Goal: Task Accomplishment & Management: Complete application form

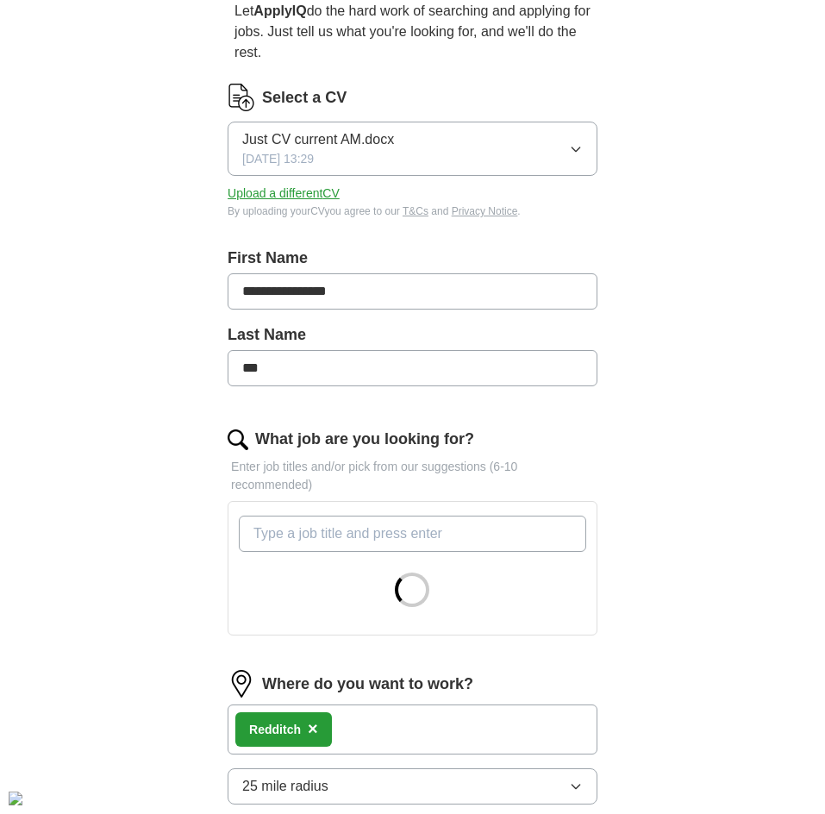
click at [569, 149] on icon "button" at bounding box center [576, 149] width 14 height 14
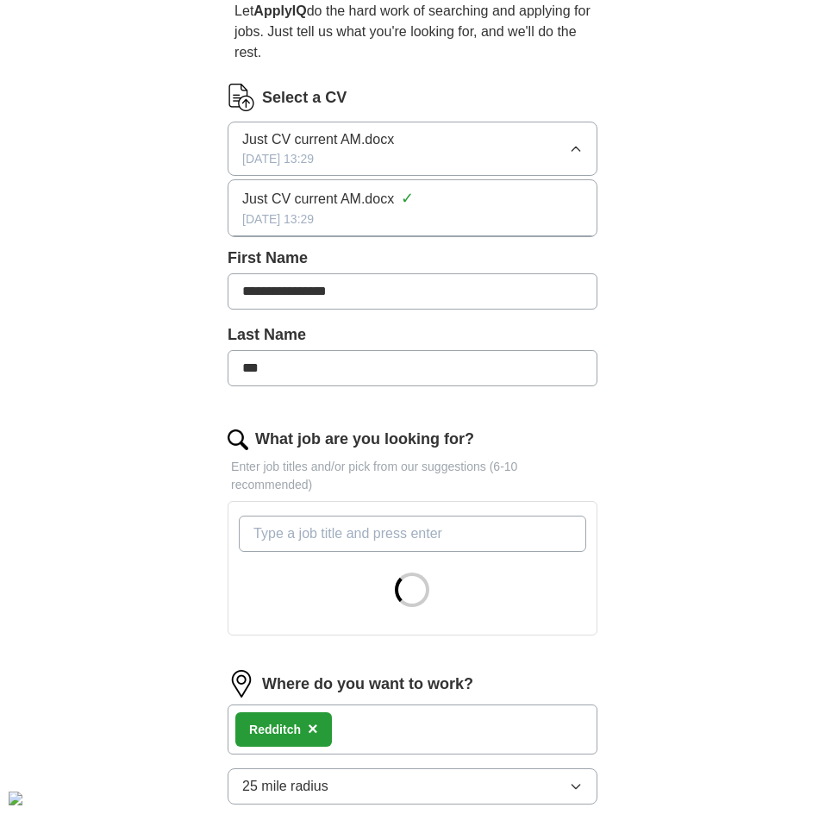
click at [571, 148] on icon "button" at bounding box center [576, 149] width 14 height 14
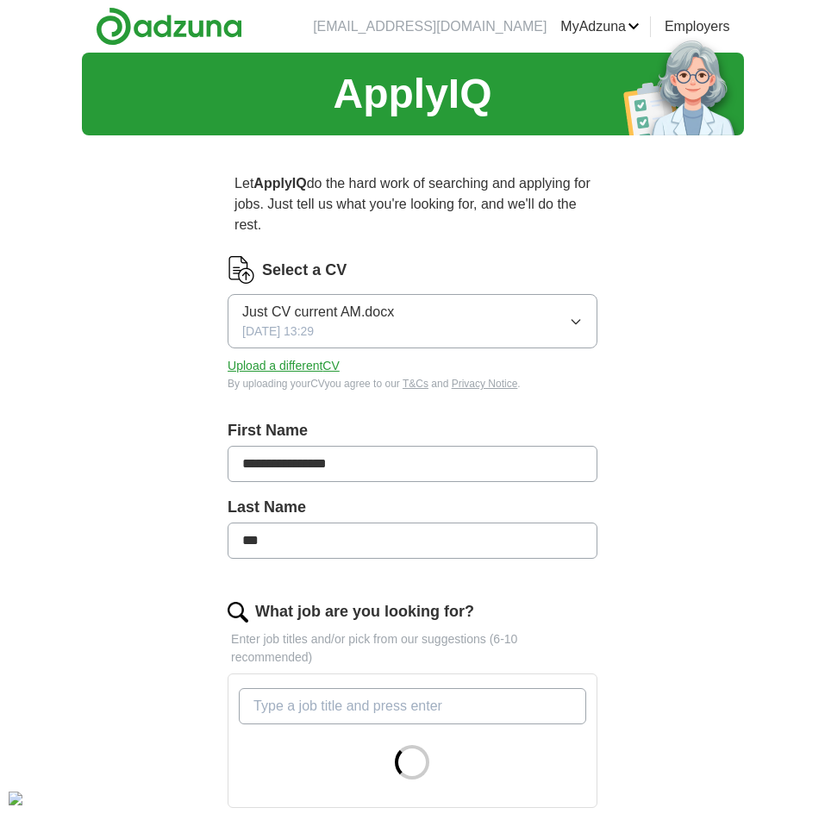
click at [289, 364] on button "Upload a different CV" at bounding box center [284, 366] width 112 height 18
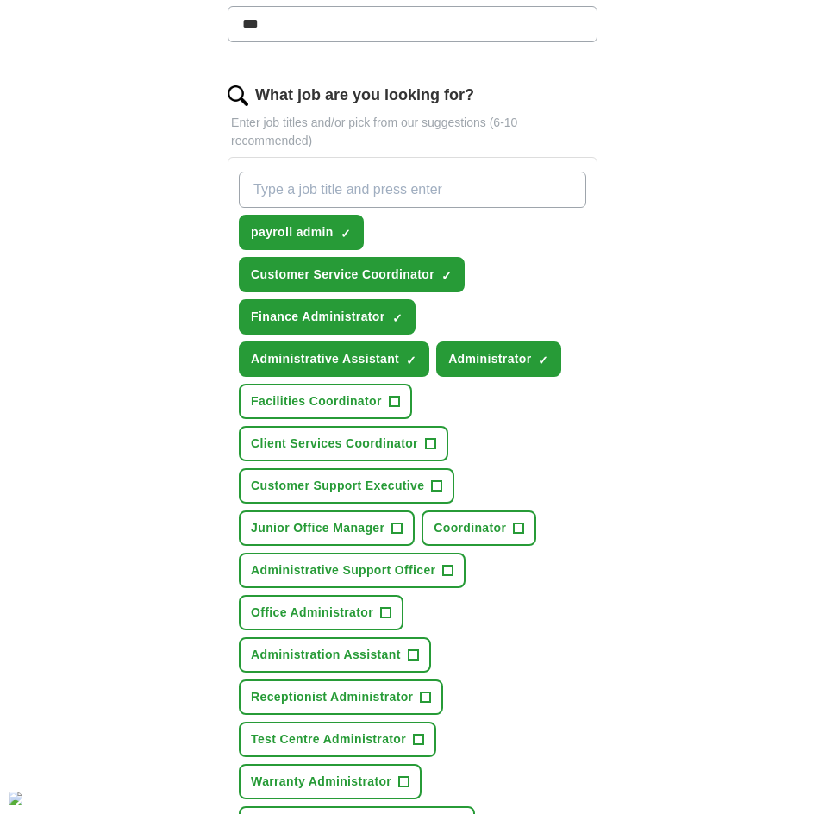
scroll to position [517, 0]
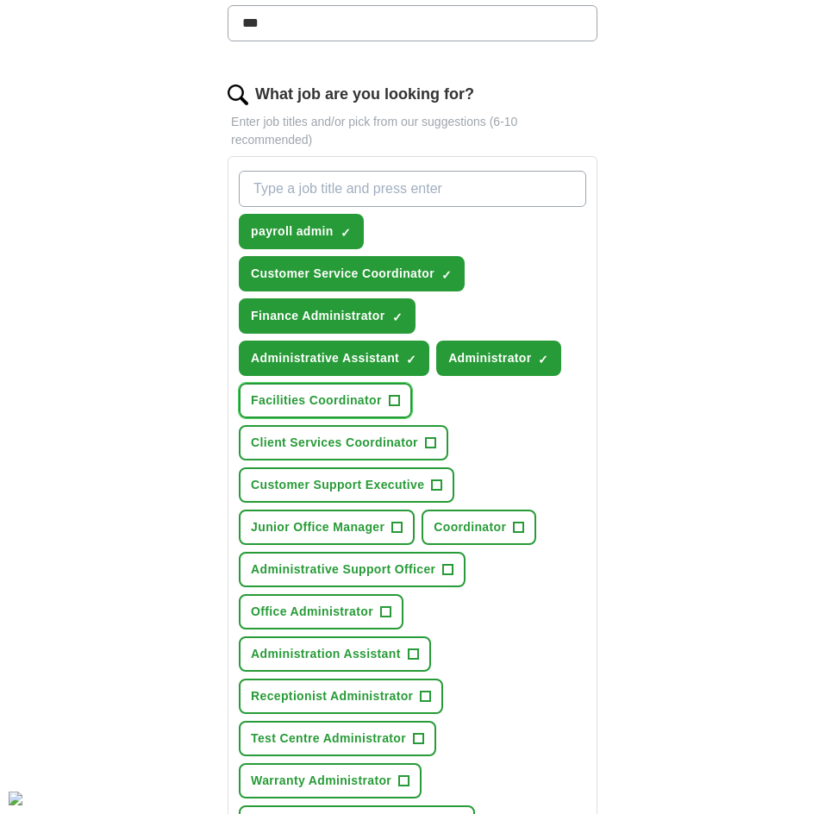
click at [387, 395] on button "Facilities Coordinator +" at bounding box center [325, 400] width 173 height 35
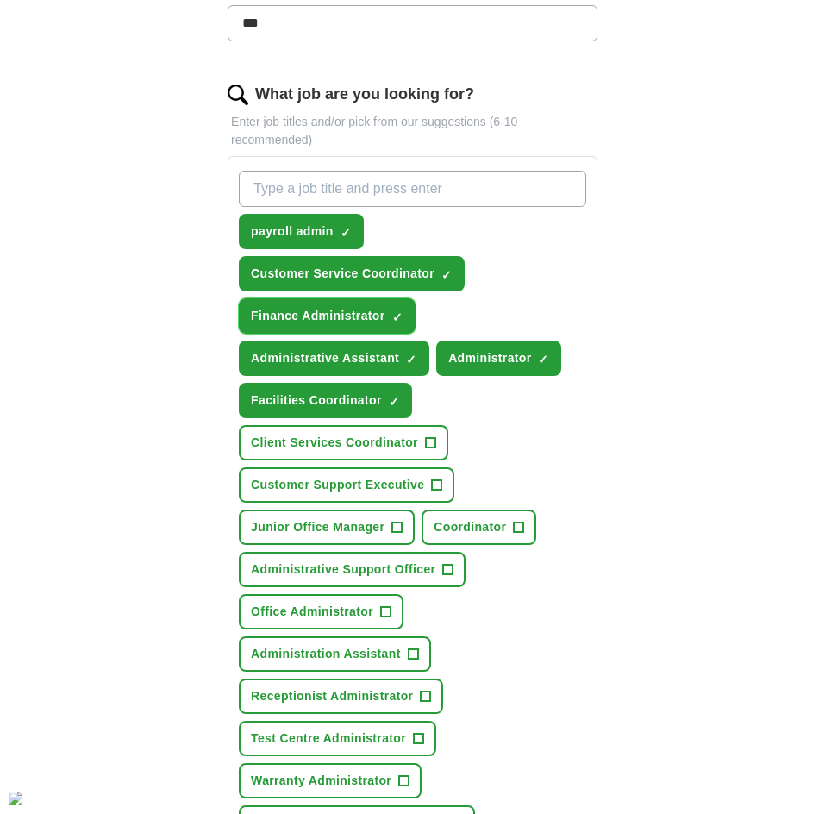
click at [380, 319] on span "Finance Administrator" at bounding box center [318, 316] width 134 height 18
click at [398, 315] on span "+" at bounding box center [397, 316] width 10 height 14
click at [375, 315] on span "Finance Administrator" at bounding box center [318, 316] width 134 height 18
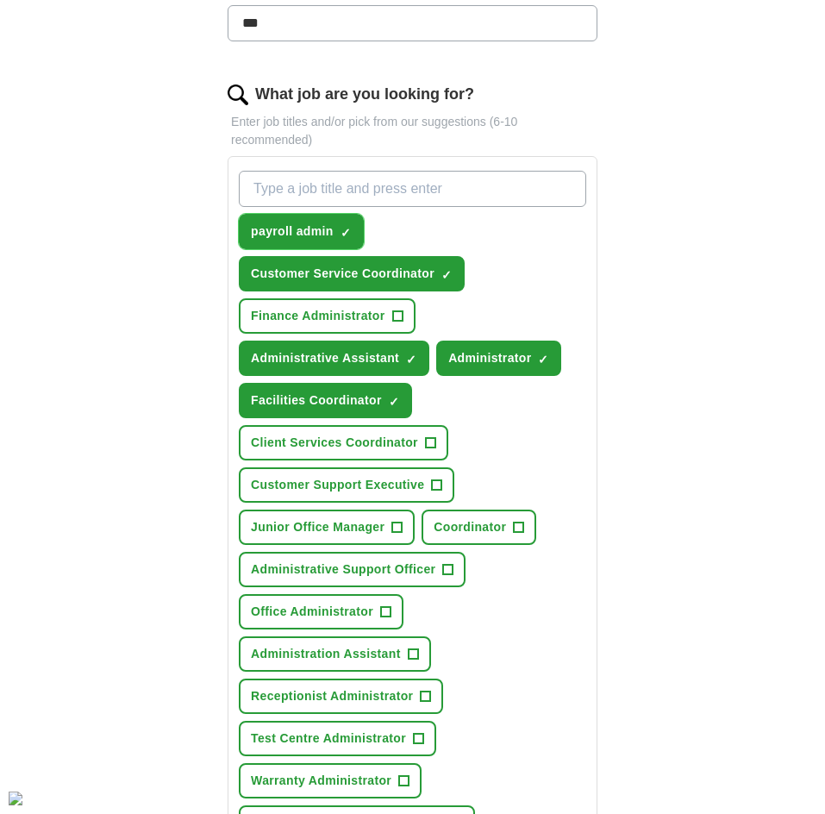
click at [335, 218] on button "payroll admin ✓ ×" at bounding box center [301, 231] width 125 height 35
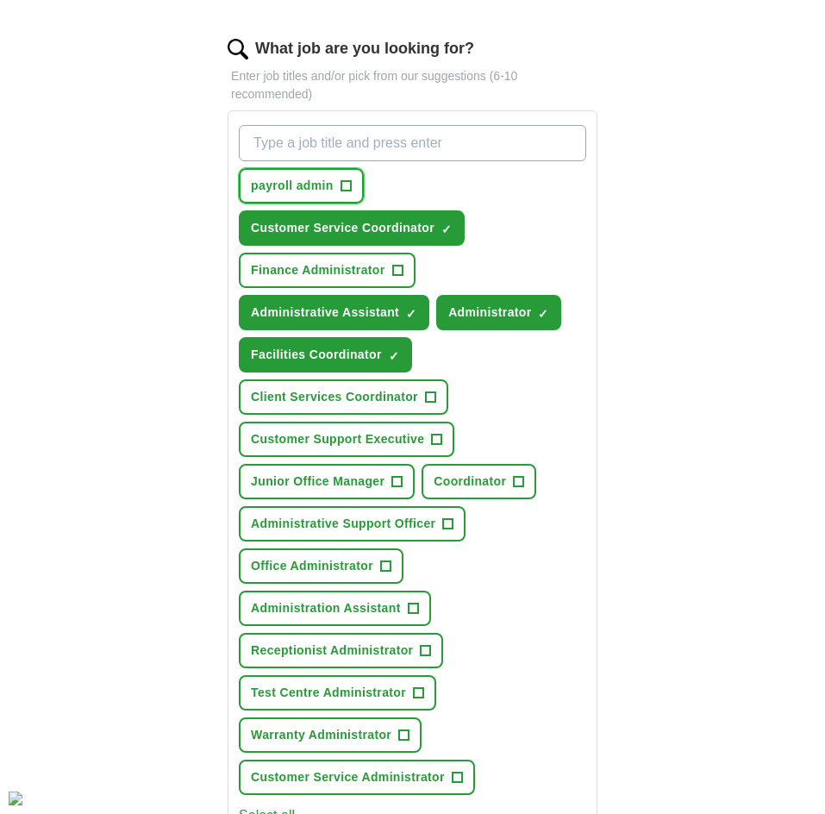
scroll to position [603, 0]
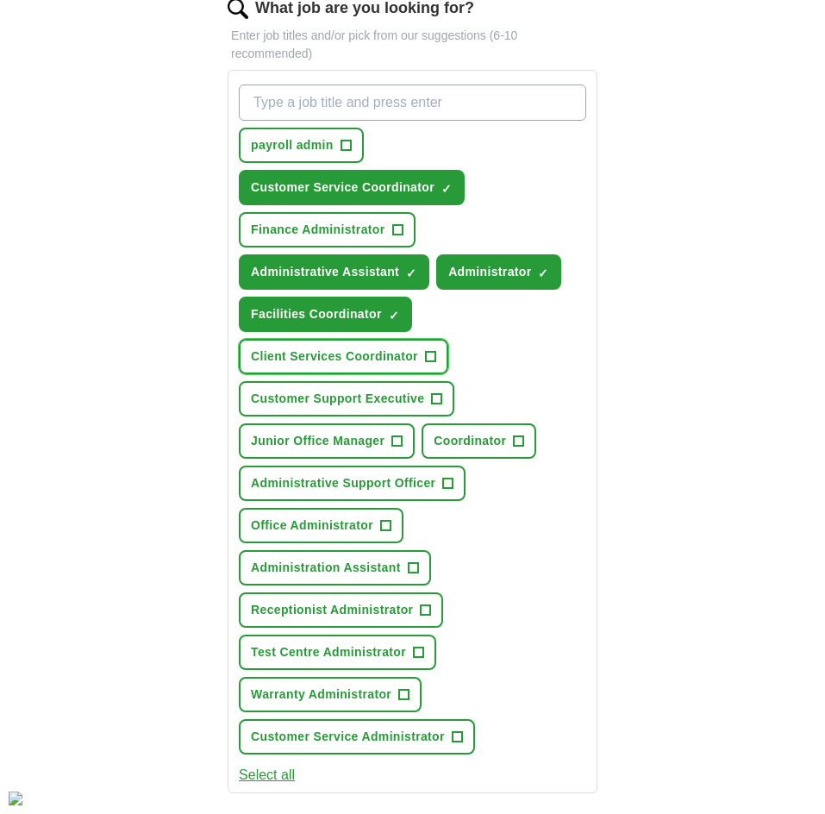
click at [409, 357] on span "Client Services Coordinator" at bounding box center [334, 356] width 167 height 18
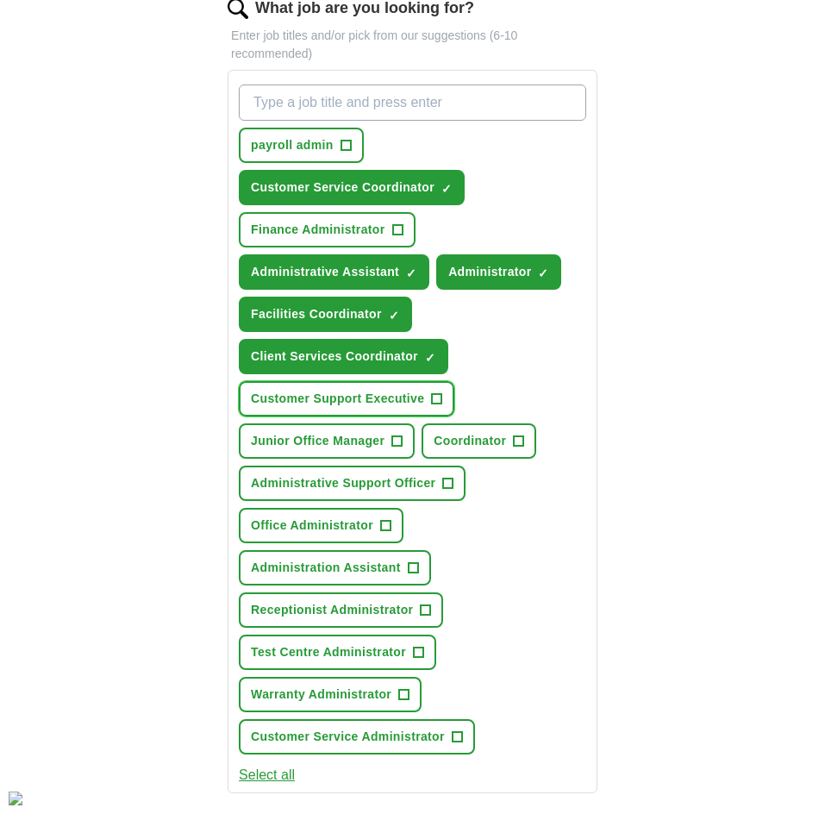
click at [441, 393] on span "+" at bounding box center [437, 399] width 10 height 14
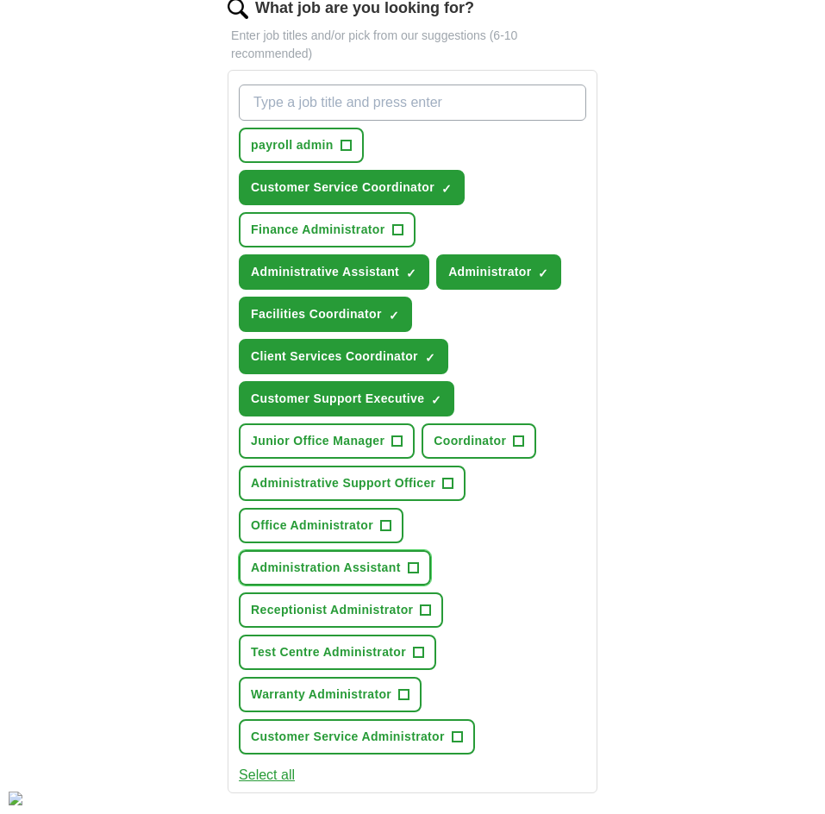
click at [411, 576] on button "Administration Assistant +" at bounding box center [335, 567] width 192 height 35
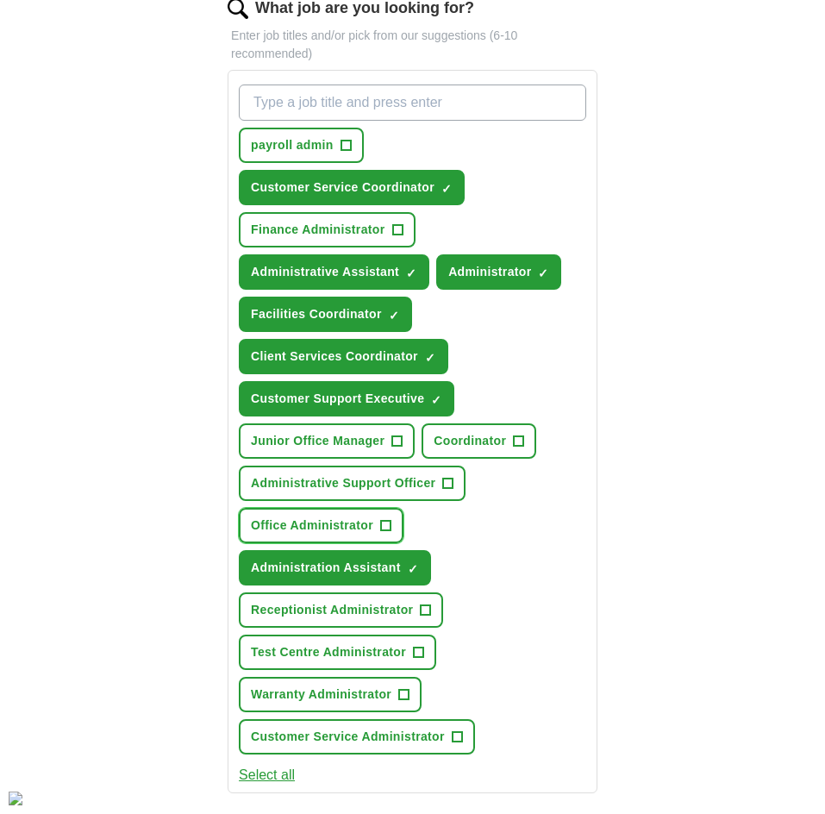
click at [382, 525] on span "+" at bounding box center [385, 526] width 10 height 14
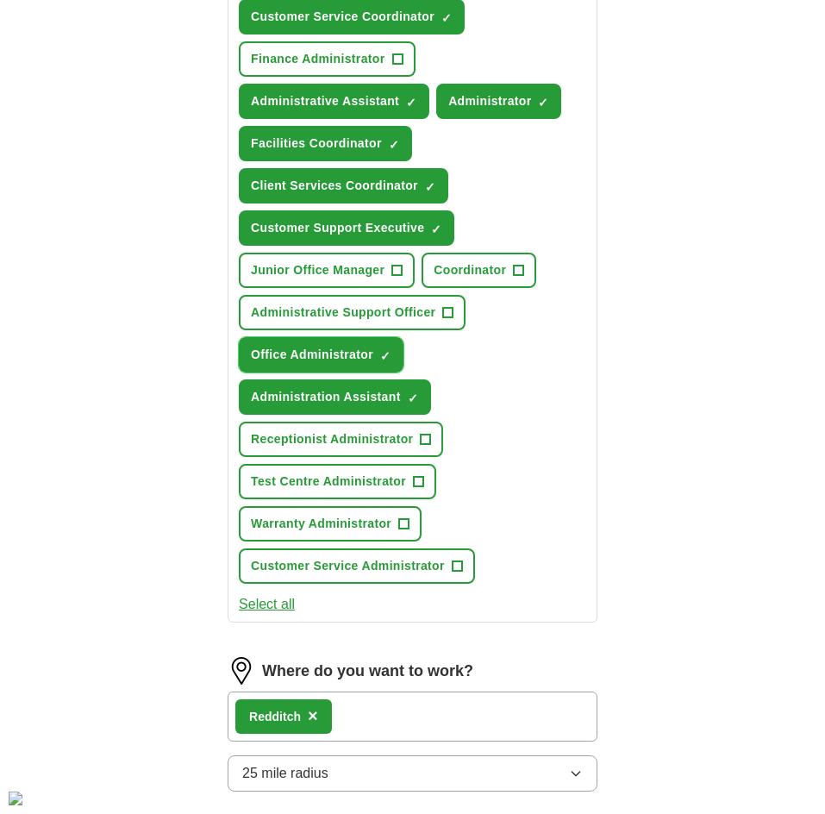
scroll to position [776, 0]
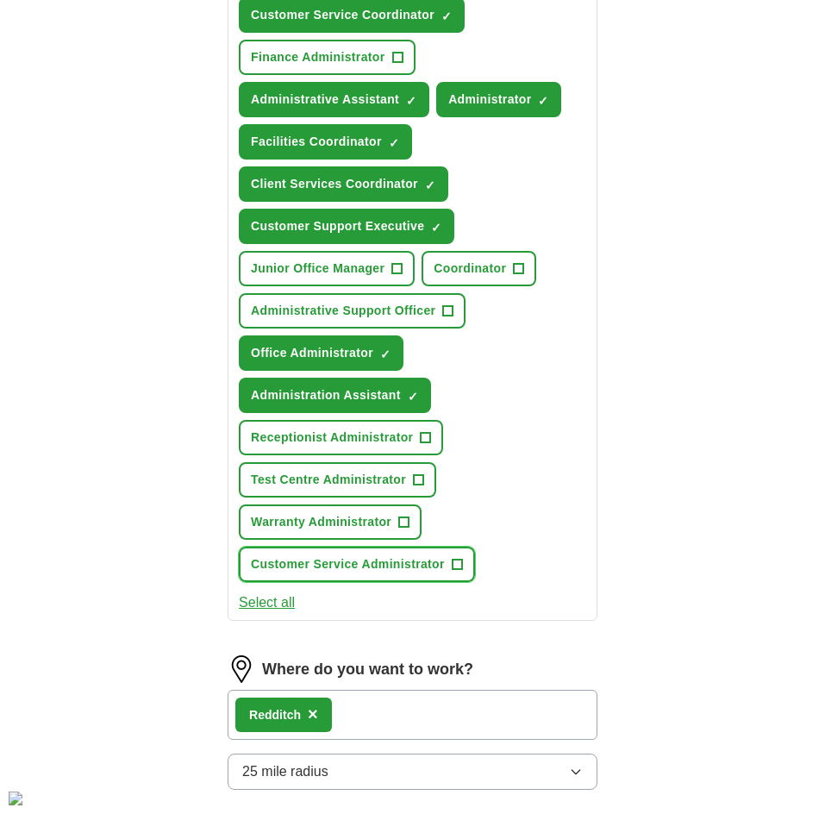
click at [460, 569] on span "+" at bounding box center [457, 565] width 10 height 14
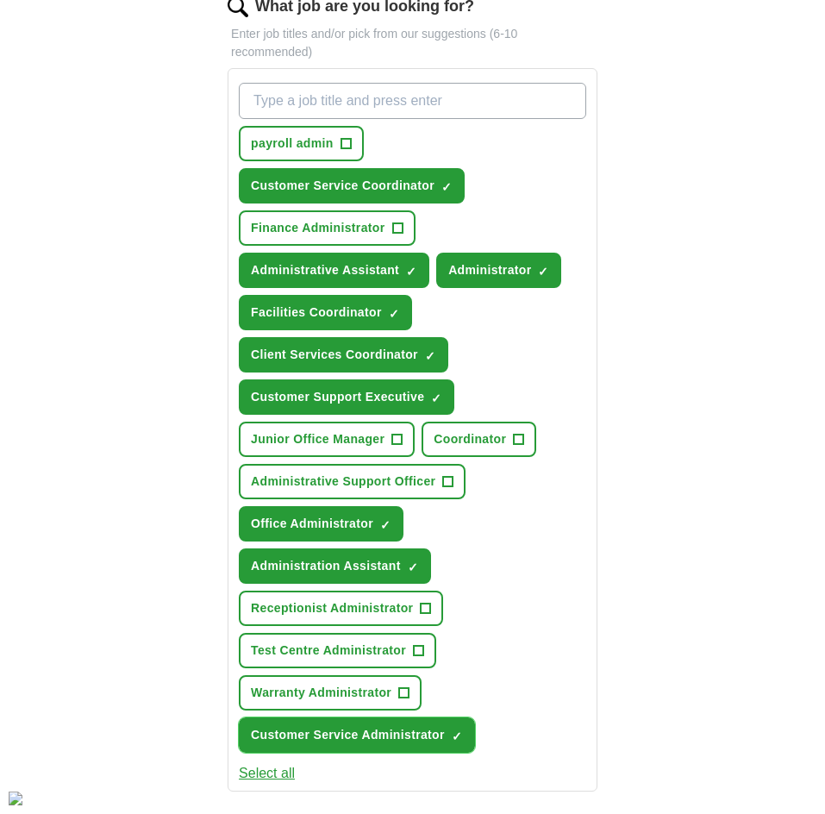
scroll to position [603, 0]
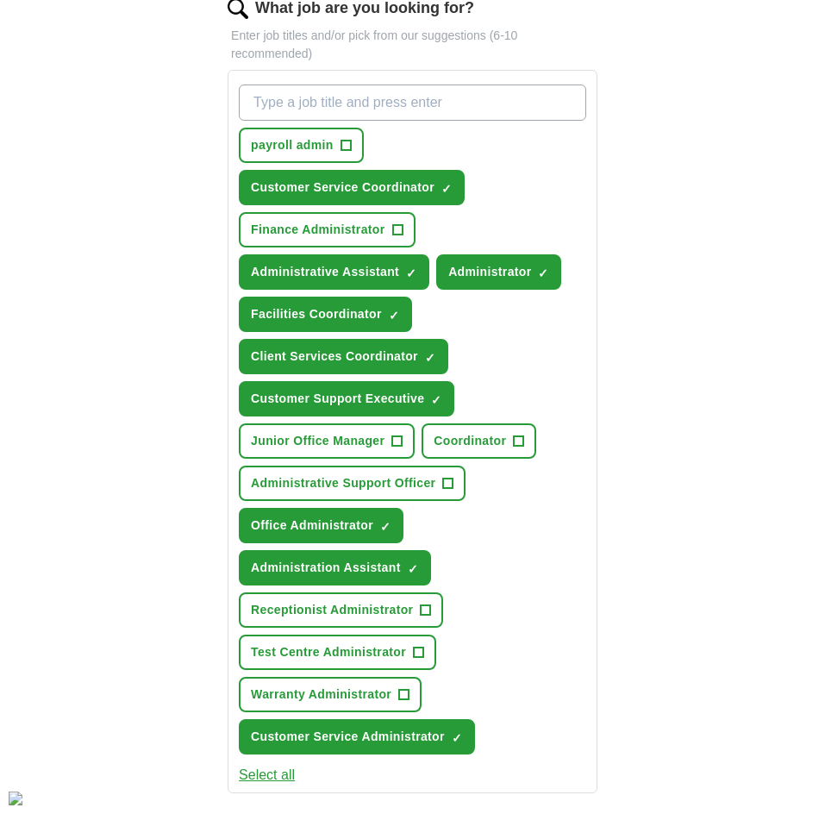
click at [335, 97] on input "What job are you looking for?" at bounding box center [412, 102] width 347 height 36
type input "customer support"
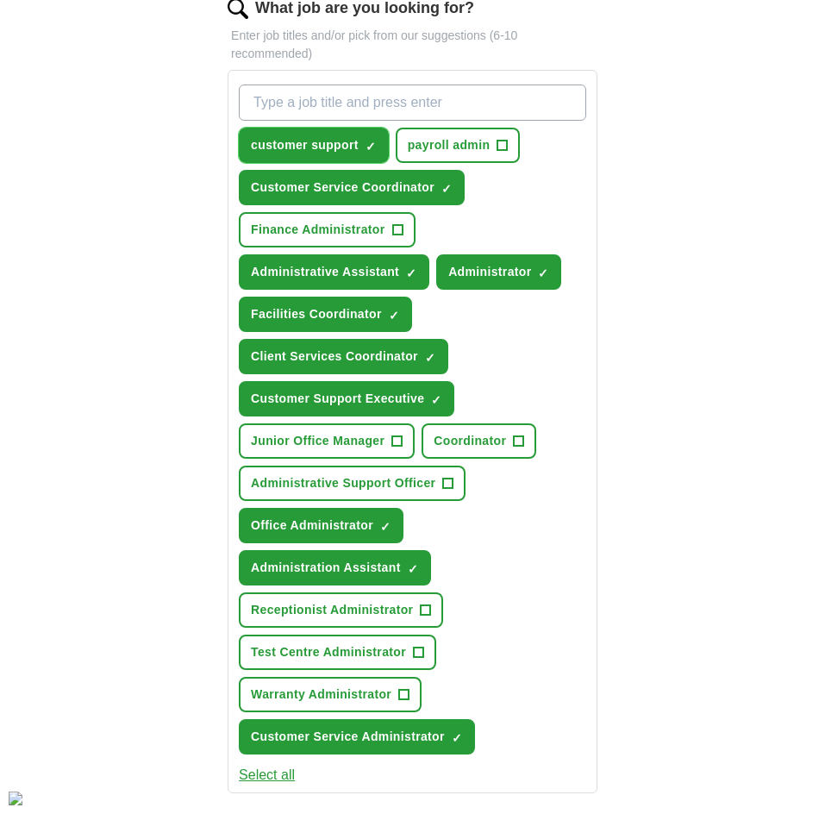
click at [0, 0] on span "×" at bounding box center [0, 0] width 0 height 0
click at [351, 103] on input "What job are you looking for?" at bounding box center [412, 102] width 347 height 36
click at [375, 139] on span "+" at bounding box center [370, 146] width 10 height 14
click at [372, 111] on input "What job are you looking for?" at bounding box center [412, 102] width 347 height 36
type input "customer support coordinator"
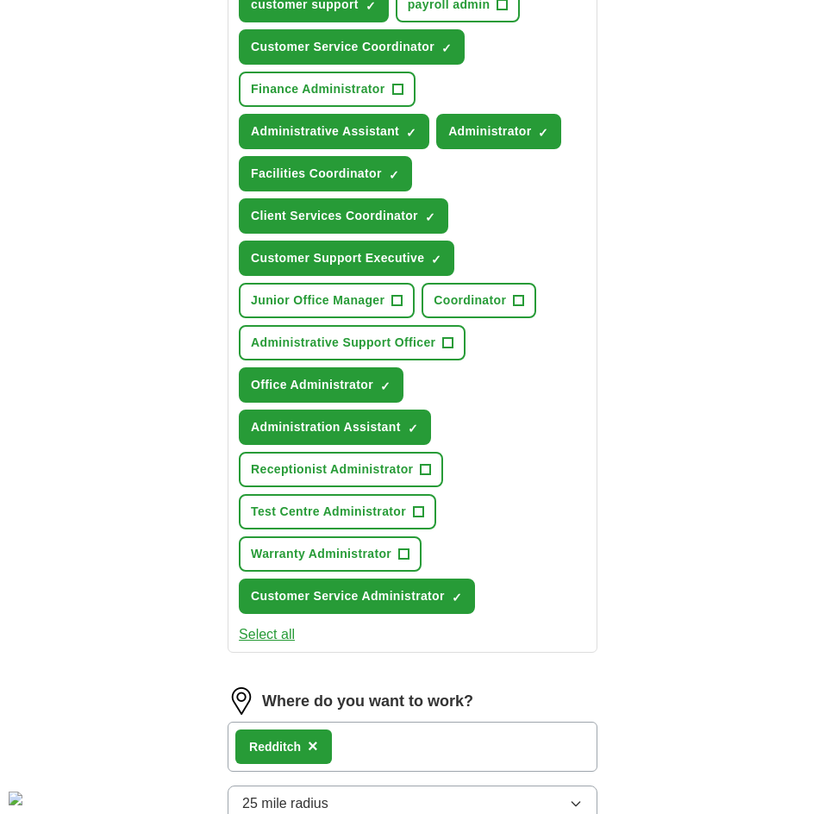
scroll to position [776, 0]
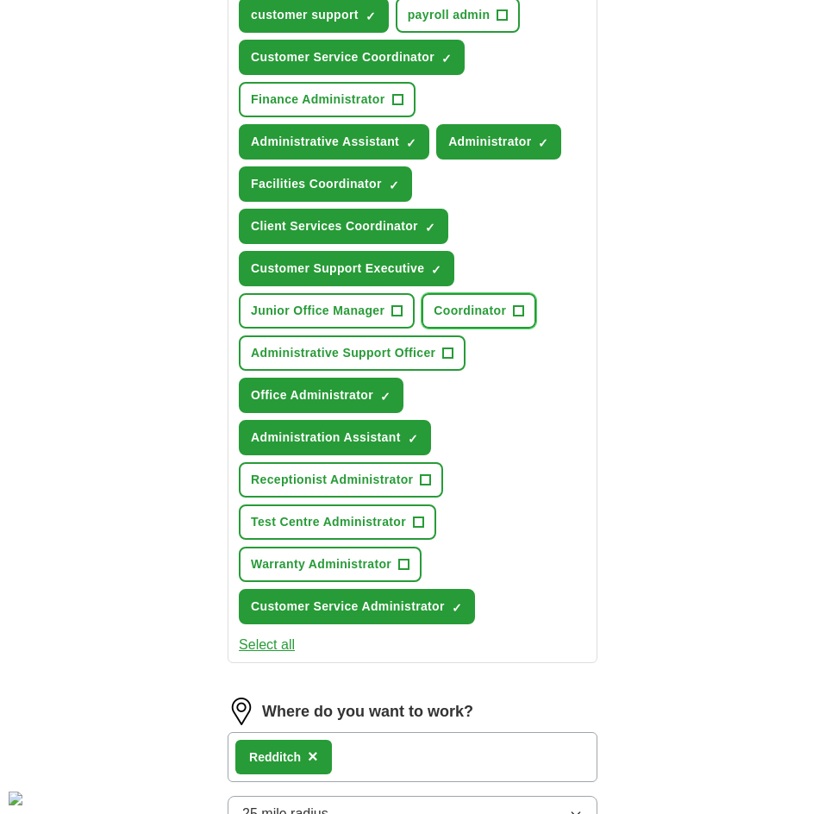
click at [517, 315] on span "+" at bounding box center [519, 311] width 10 height 14
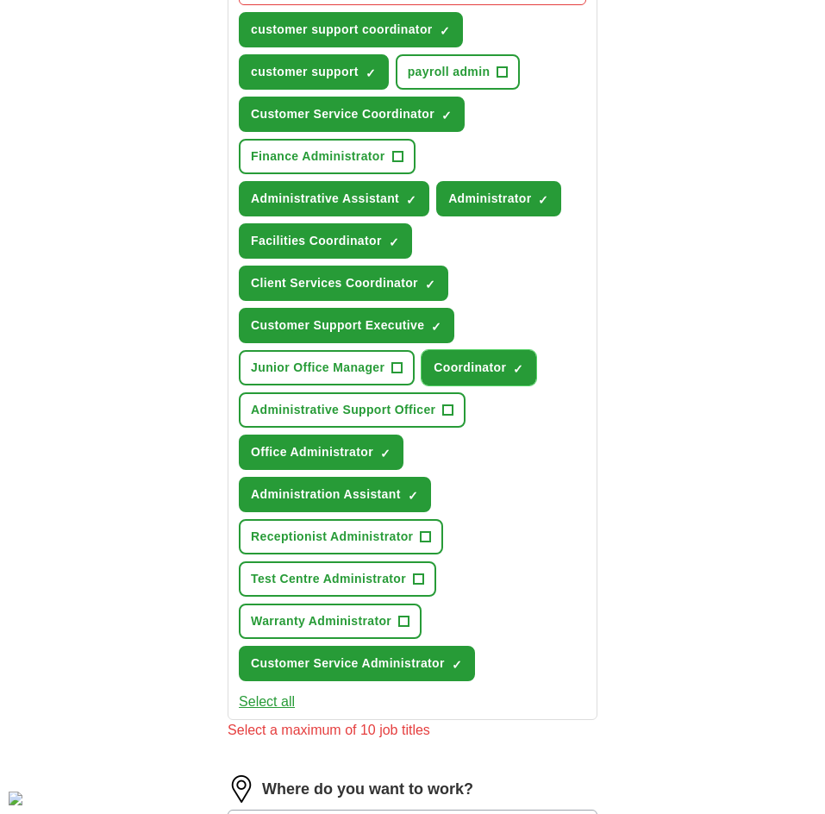
scroll to position [690, 0]
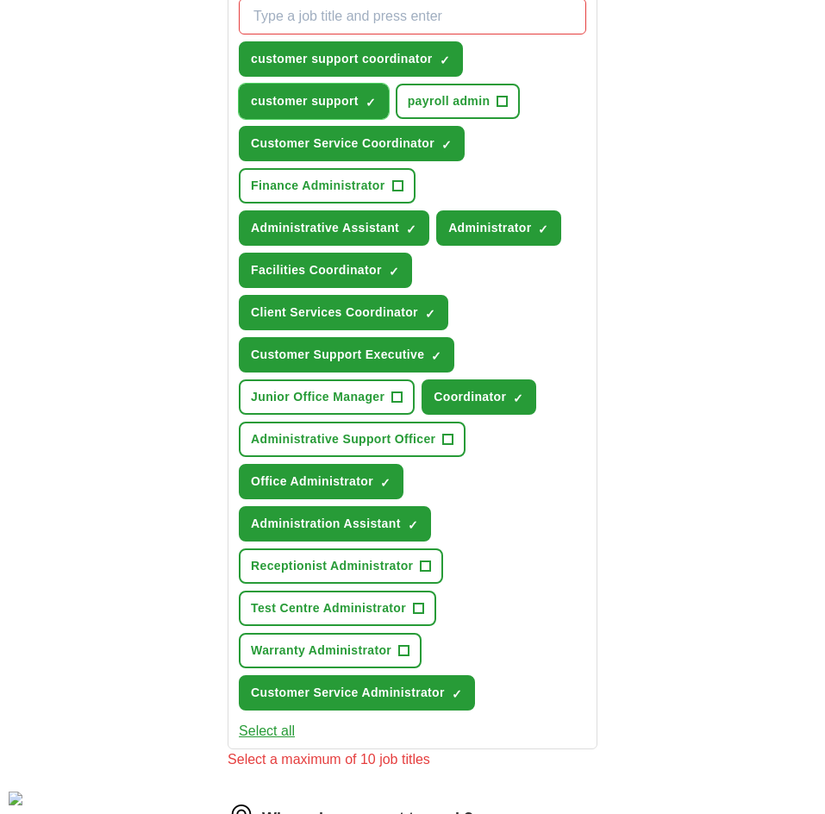
click at [0, 0] on span "×" at bounding box center [0, 0] width 0 height 0
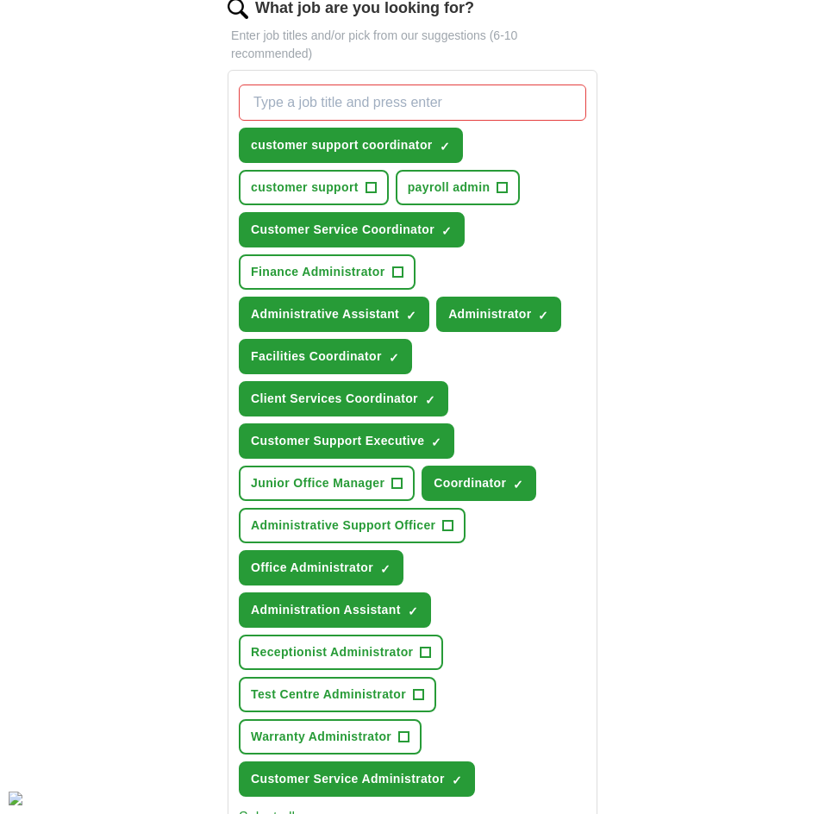
click at [644, 377] on div "**********" at bounding box center [413, 437] width 497 height 1783
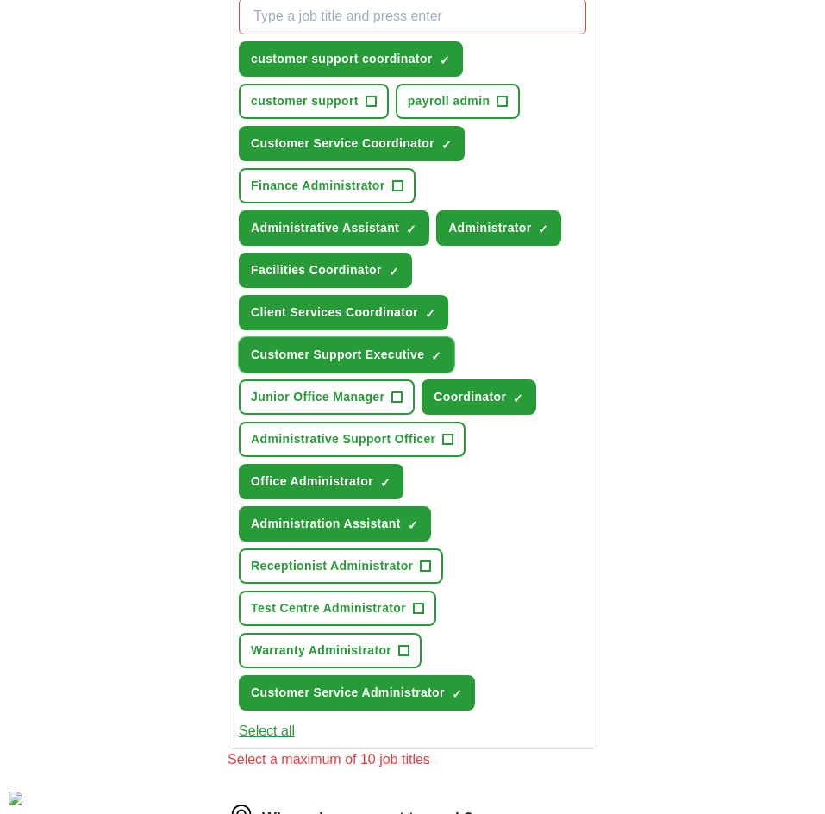
click at [0, 0] on span "×" at bounding box center [0, 0] width 0 height 0
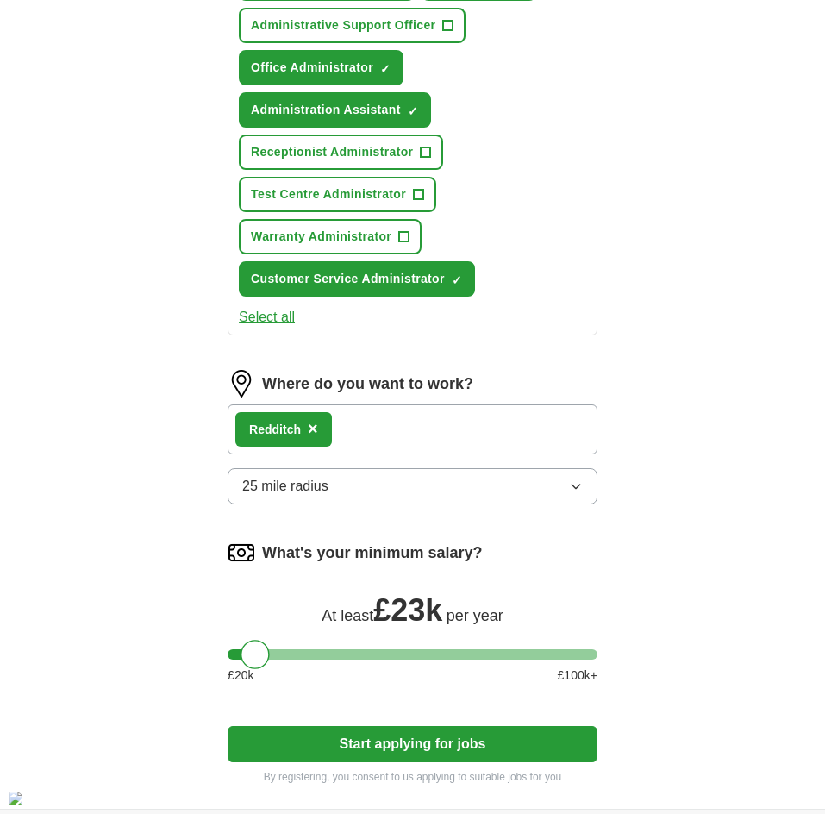
scroll to position [1207, 0]
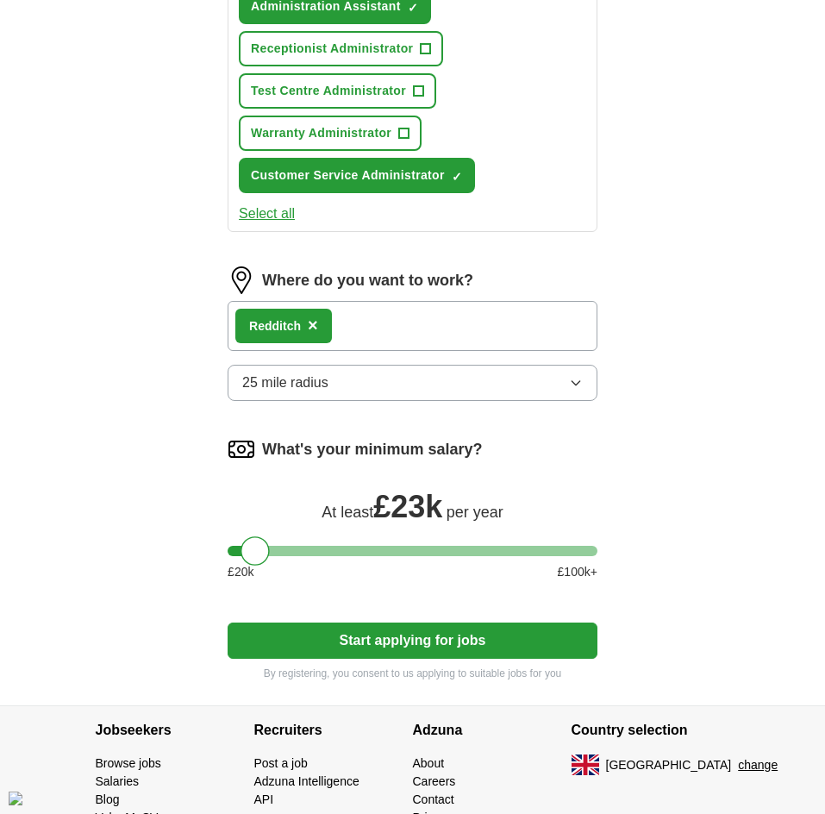
click at [575, 376] on icon "button" at bounding box center [576, 383] width 14 height 14
click at [434, 649] on button "Start applying for jobs" at bounding box center [413, 640] width 370 height 36
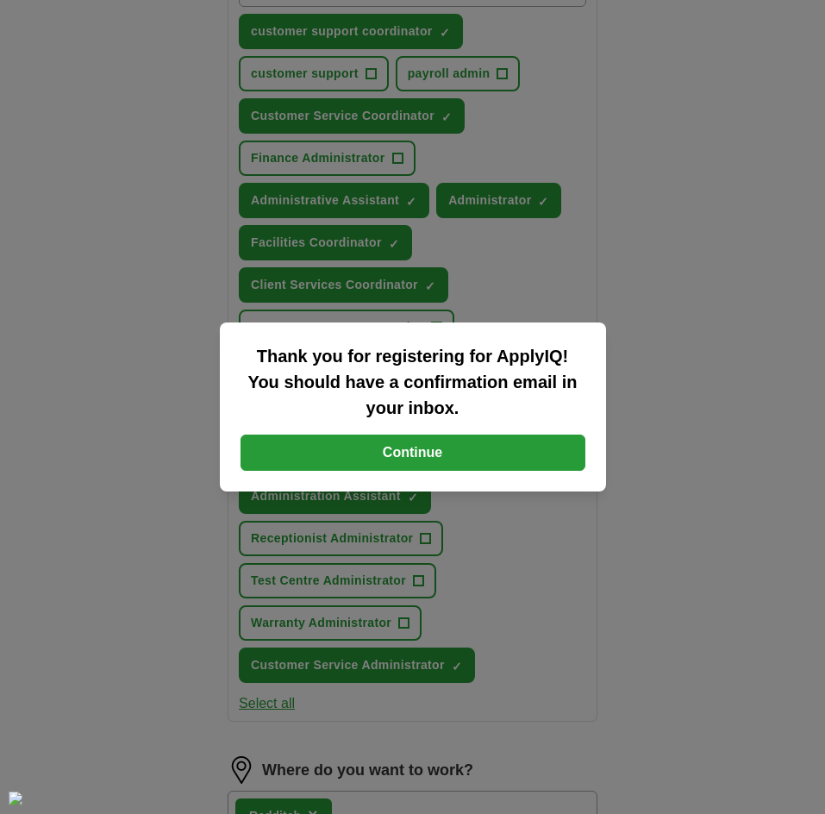
scroll to position [517, 0]
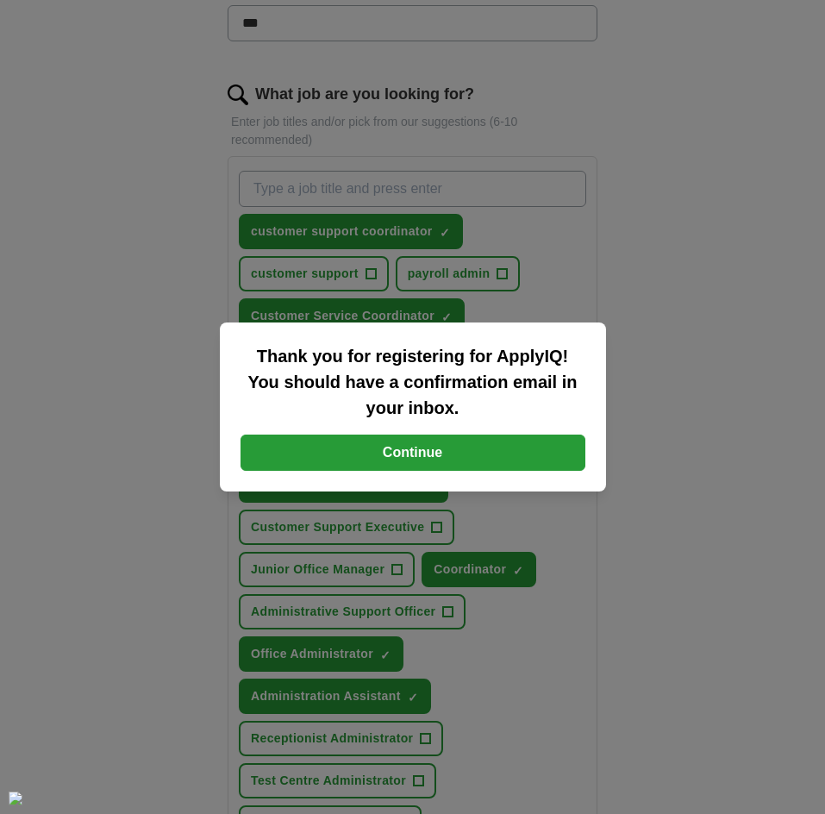
click at [438, 461] on button "Continue" at bounding box center [412, 452] width 345 height 36
